Goal: Transaction & Acquisition: Purchase product/service

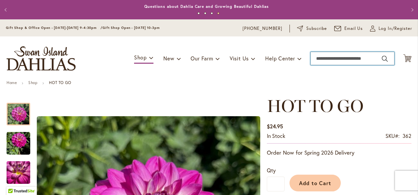
click at [341, 58] on input "Search" at bounding box center [353, 58] width 84 height 13
type input "*******"
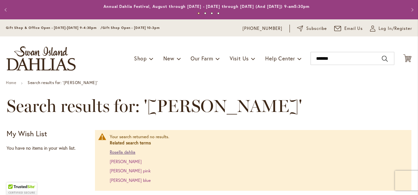
click at [133, 153] on link "Rosella dahlia" at bounding box center [123, 153] width 26 height 6
